Goal: Transaction & Acquisition: Purchase product/service

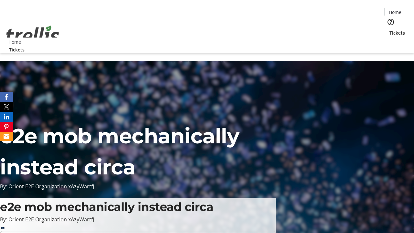
click at [389, 29] on span "Tickets" at bounding box center [397, 32] width 16 height 7
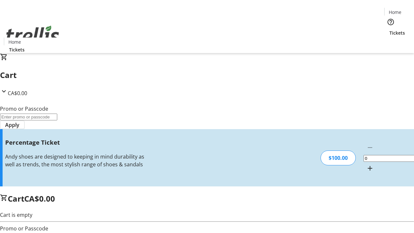
click at [366, 164] on mat-icon "Increment by one" at bounding box center [370, 168] width 8 height 8
type input "1"
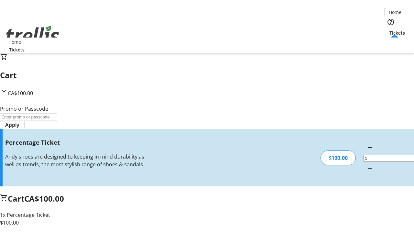
type input "BAR"
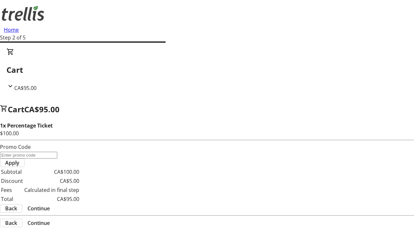
click at [50, 204] on span "Continue" at bounding box center [38, 208] width 22 height 8
